Goal: Browse casually: Explore the website without a specific task or goal

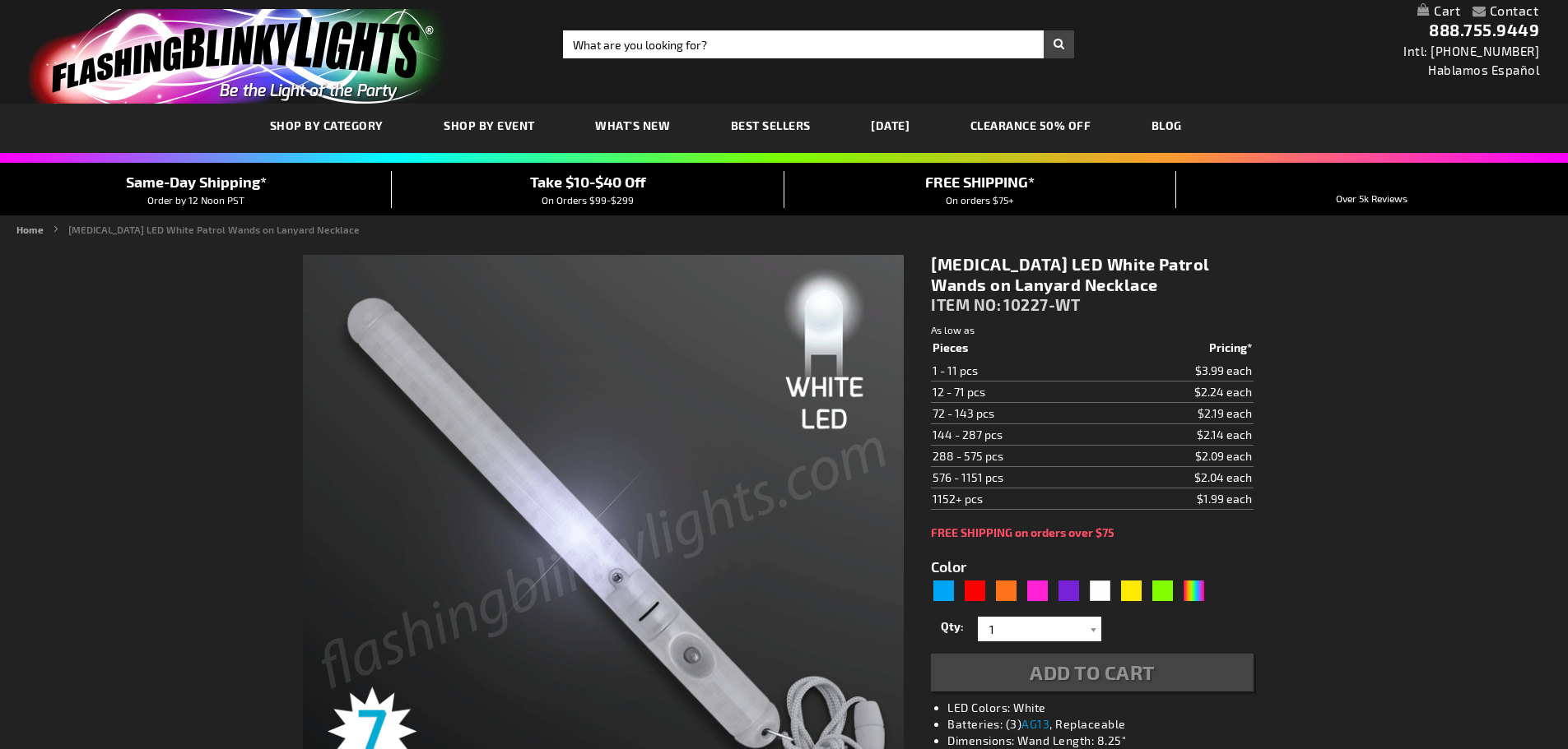
type input "5646"
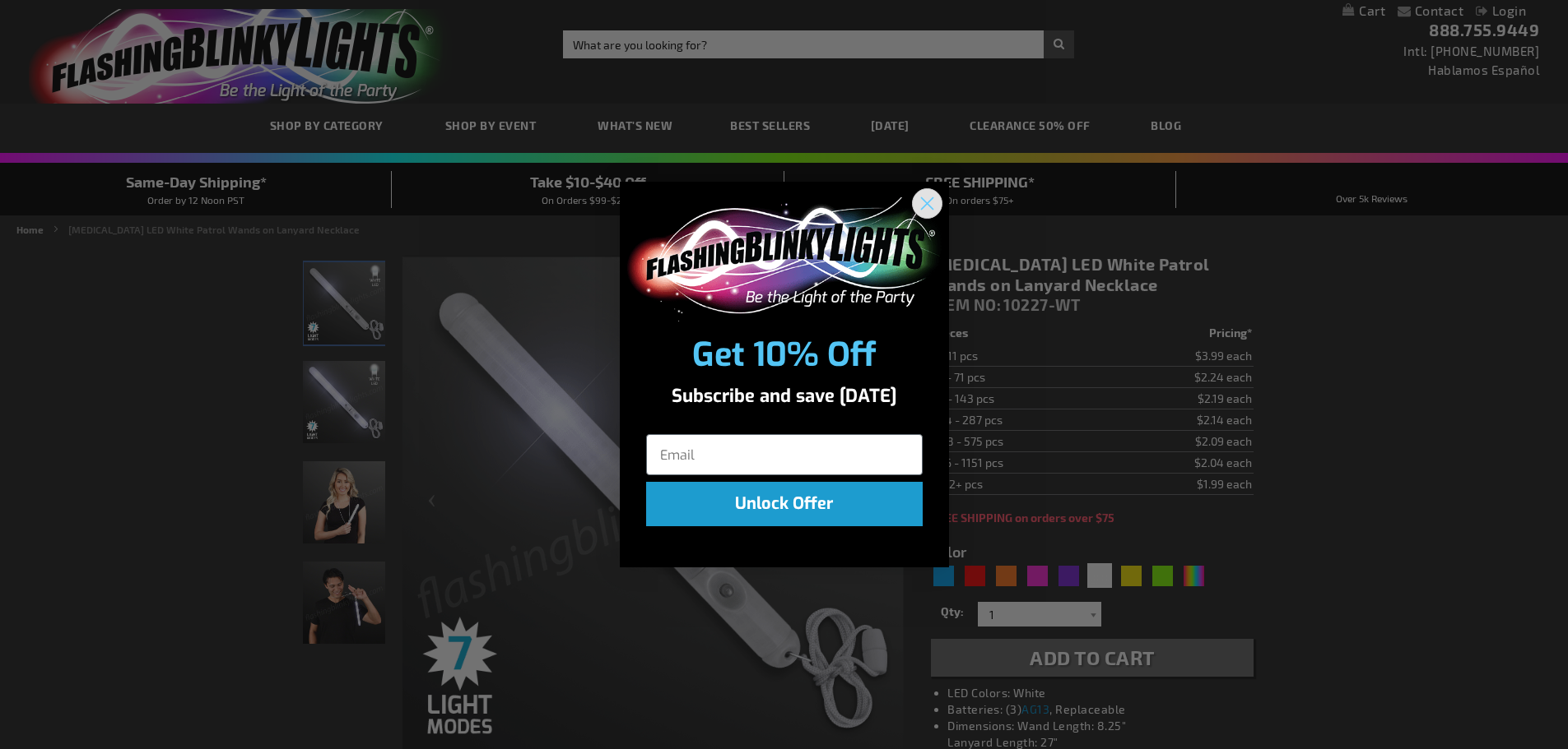
click at [927, 197] on circle "Close dialog" at bounding box center [925, 203] width 27 height 27
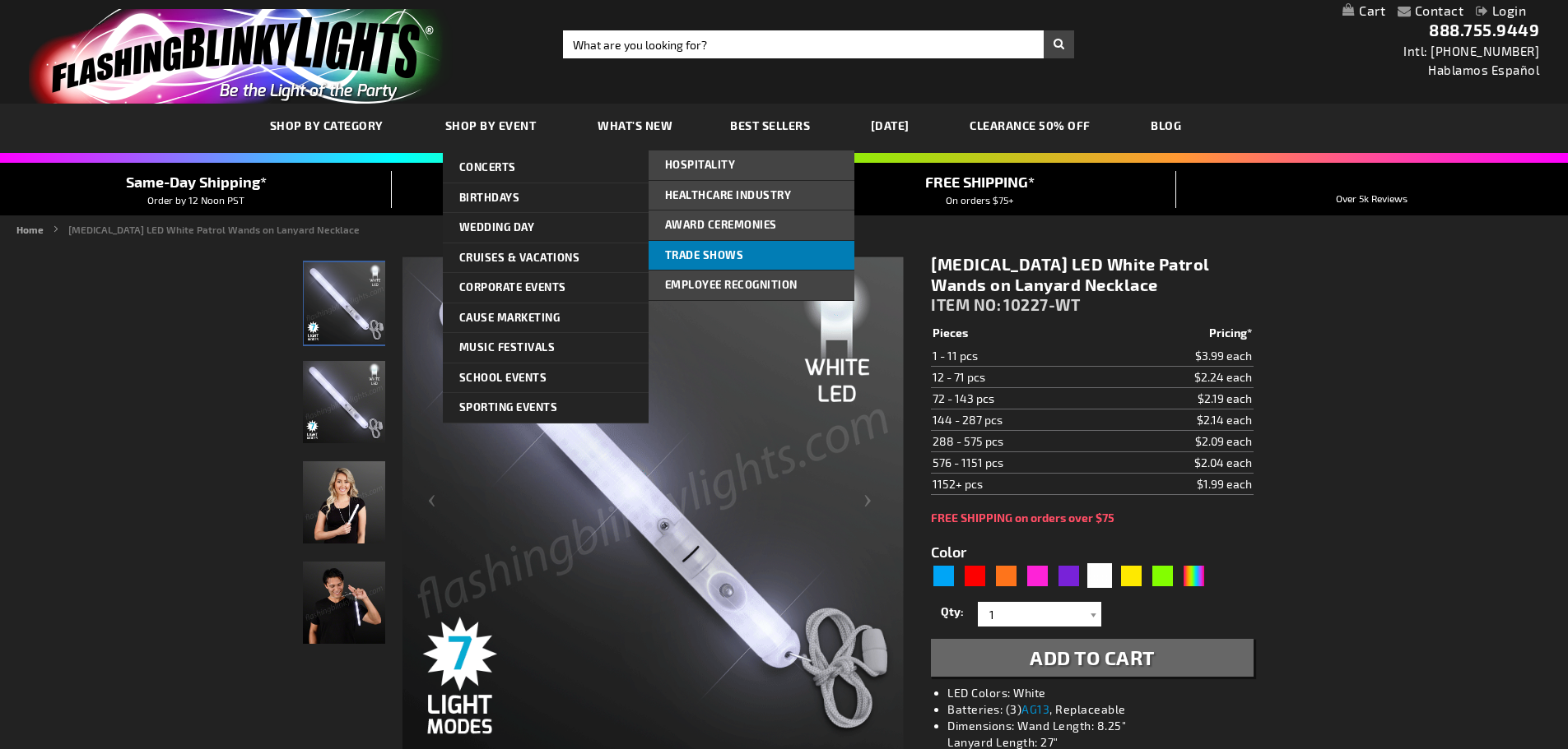
click at [699, 249] on span "Trade Shows" at bounding box center [705, 254] width 79 height 13
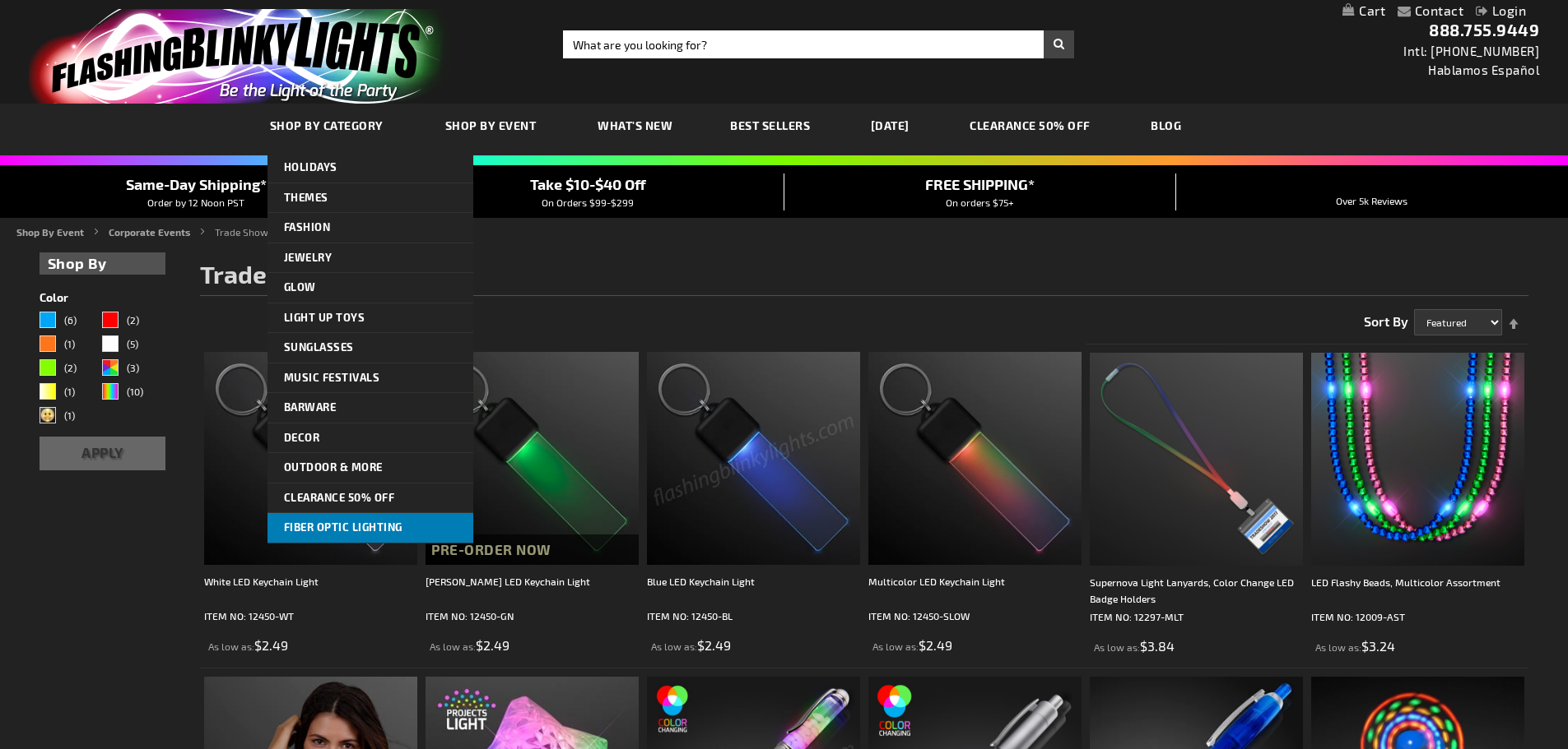
click at [352, 526] on span "Fiber Optic Lighting" at bounding box center [343, 527] width 119 height 13
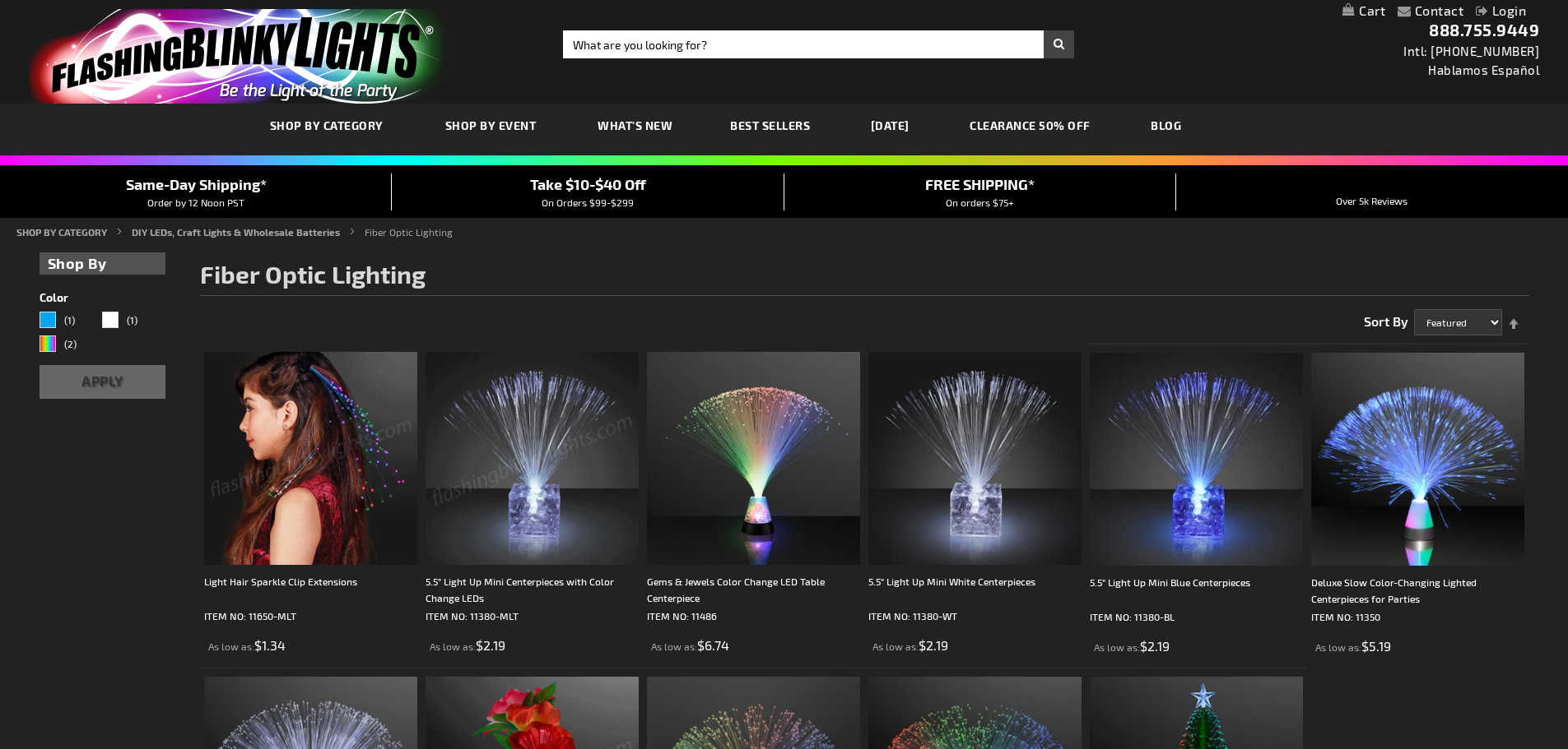
click at [620, 129] on span "What's New" at bounding box center [635, 125] width 75 height 14
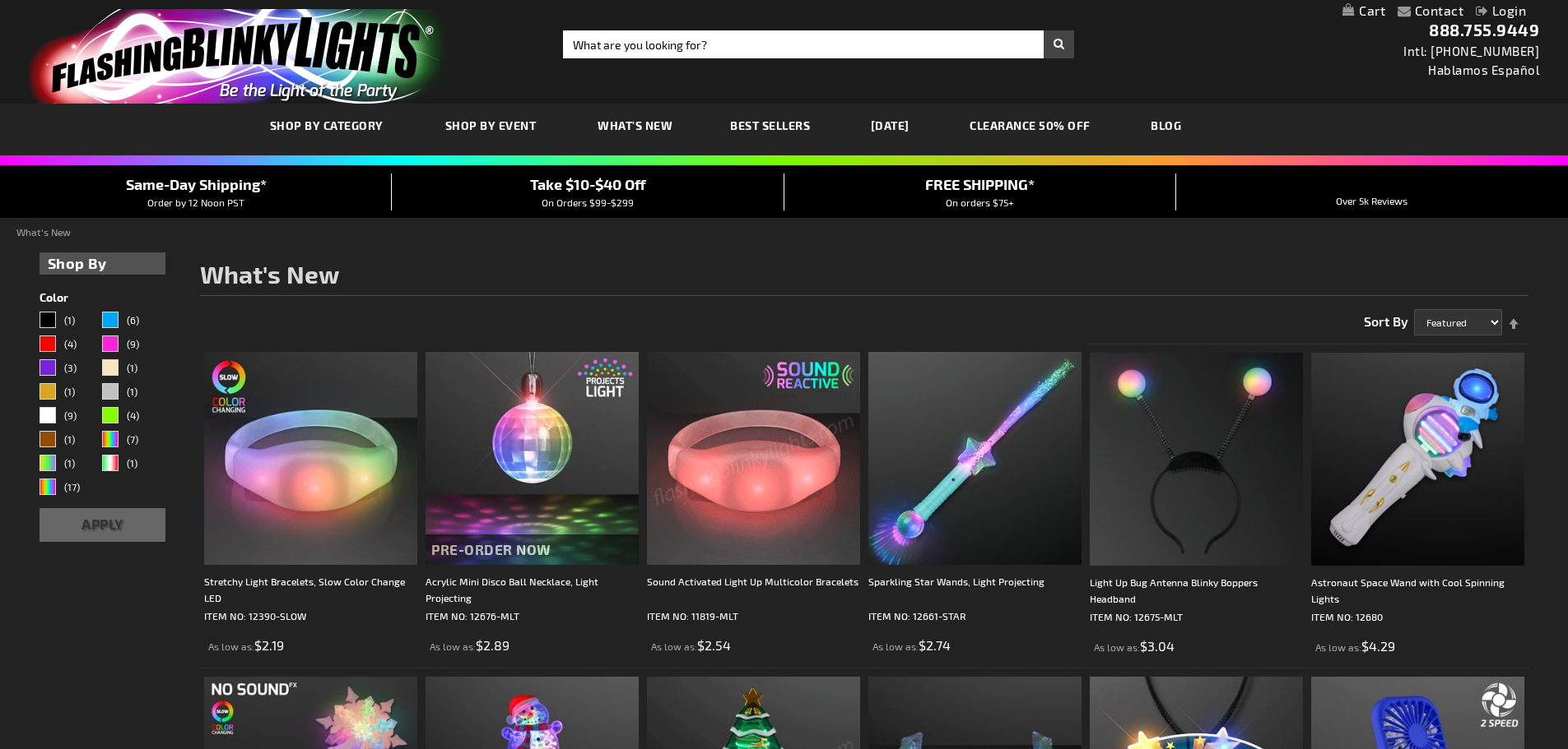
click at [786, 122] on span "Best Sellers" at bounding box center [769, 125] width 80 height 14
